Goal: Navigation & Orientation: Find specific page/section

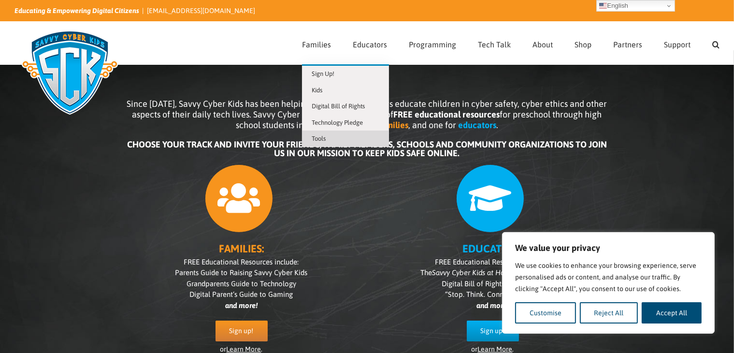
click at [326, 139] on span "Tools" at bounding box center [319, 138] width 14 height 7
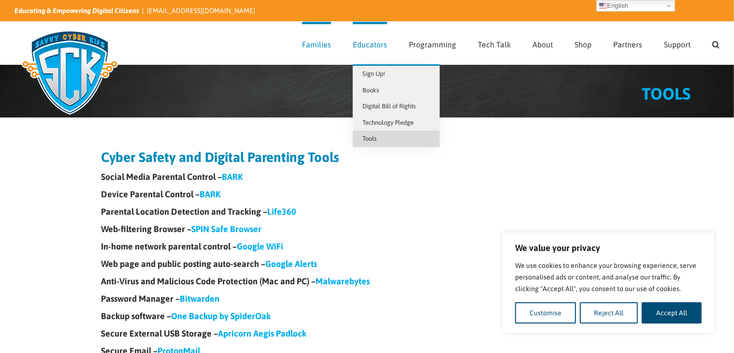
click at [375, 137] on span "Tools" at bounding box center [370, 138] width 14 height 7
